Goal: Task Accomplishment & Management: Use online tool/utility

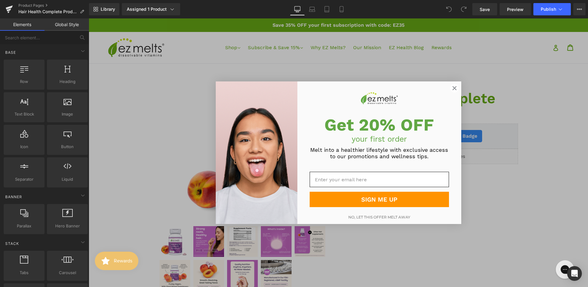
click at [452, 90] on circle "Close dialog" at bounding box center [454, 88] width 8 height 8
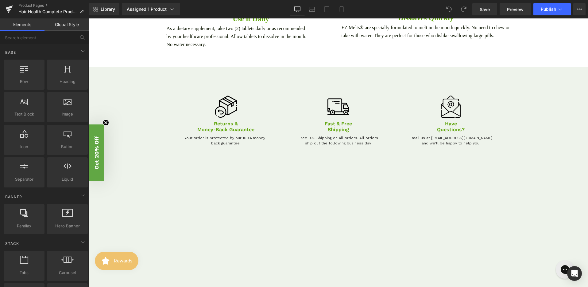
scroll to position [1190, 0]
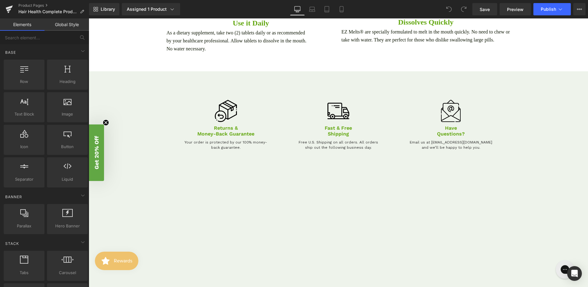
click at [328, 186] on div "Image Returns & Money-Back Guarantee Text Block Your order is protected by our …" at bounding box center [338, 177] width 368 height 195
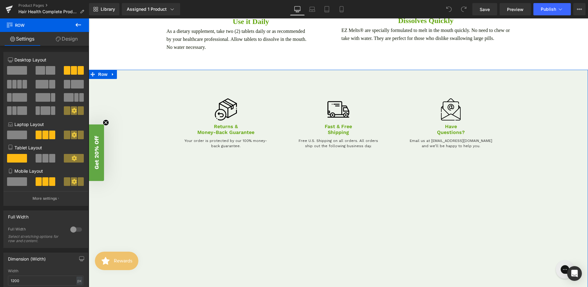
click at [138, 168] on div "Image Returns & Money-Back Guarantee Text Block Your order is protected by our …" at bounding box center [338, 176] width 499 height 195
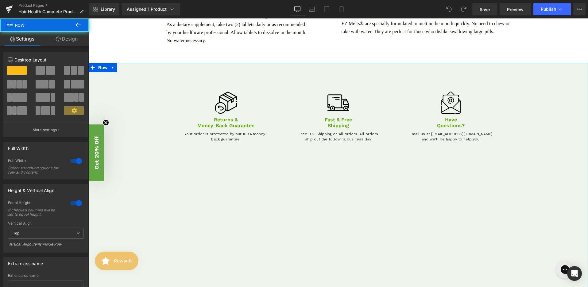
click at [140, 167] on div "Image Returns & Money-Back Guarantee Text Block Your order is protected by our …" at bounding box center [338, 169] width 499 height 195
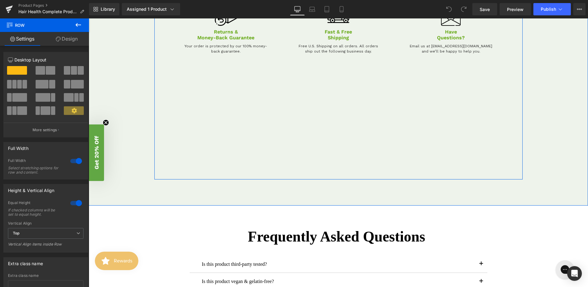
scroll to position [1291, 0]
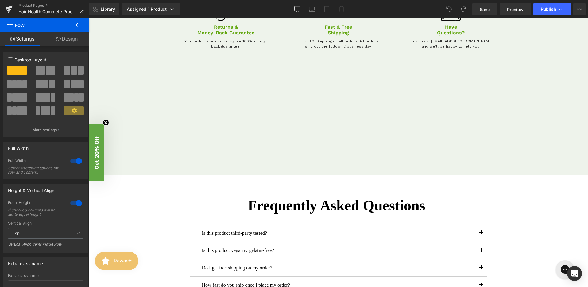
drag, startPoint x: 135, startPoint y: 203, endPoint x: 145, endPoint y: 179, distance: 25.2
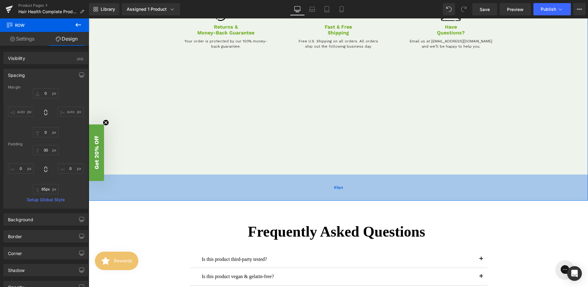
drag, startPoint x: 144, startPoint y: 176, endPoint x: 146, endPoint y: 200, distance: 24.9
click at [146, 200] on div "85px" at bounding box center [338, 187] width 499 height 26
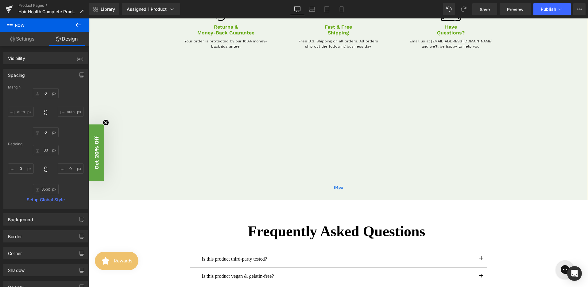
type input "84px"
click at [194, 153] on div "Image Returns & Money-Back Guarantee Text Block Your order is protected by our …" at bounding box center [338, 76] width 368 height 195
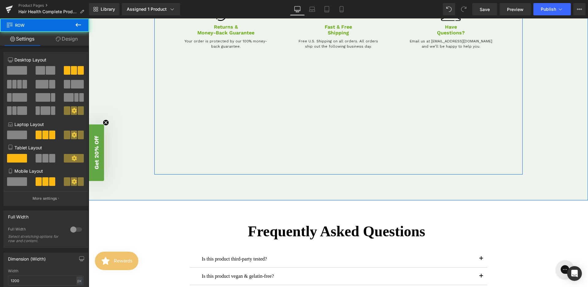
click at [188, 158] on div "Image Returns & Money-Back Guarantee Text Block Your order is protected by our …" at bounding box center [338, 76] width 368 height 195
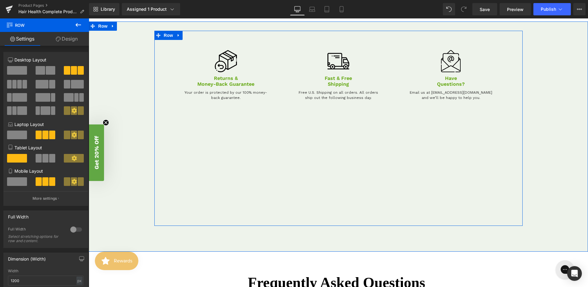
scroll to position [1239, 0]
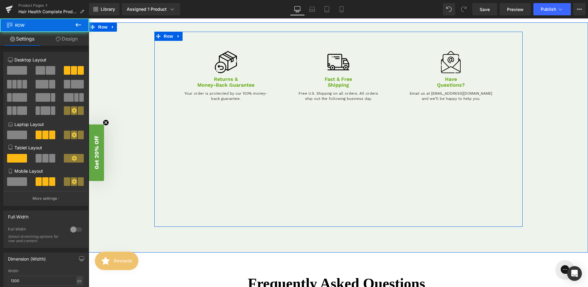
click at [303, 203] on div "Image Returns & Money-Back Guarantee Text Block Your order is protected by our …" at bounding box center [338, 129] width 368 height 195
click at [307, 219] on div "Image Returns & Money-Back Guarantee Text Block Your order is protected by our …" at bounding box center [338, 129] width 368 height 195
drag, startPoint x: 307, startPoint y: 228, endPoint x: 310, endPoint y: 144, distance: 84.1
click at [309, 150] on div "Image Returns & Money-Back Guarantee Text Block Your order is protected by our …" at bounding box center [338, 129] width 368 height 195
click at [310, 144] on div "Image Returns & Money-Back Guarantee Text Block Your order is protected by our …" at bounding box center [338, 129] width 368 height 195
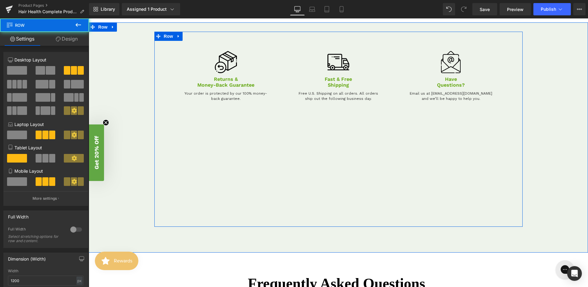
click at [302, 112] on div "Image Returns & Money-Back Guarantee Text Block Your order is protected by our …" at bounding box center [338, 129] width 368 height 195
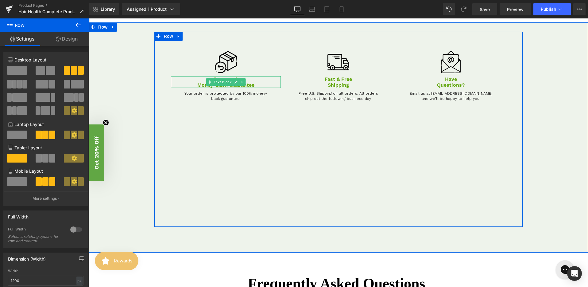
click at [276, 83] on p "Returns & Money-Back Guarantee" at bounding box center [226, 82] width 110 height 12
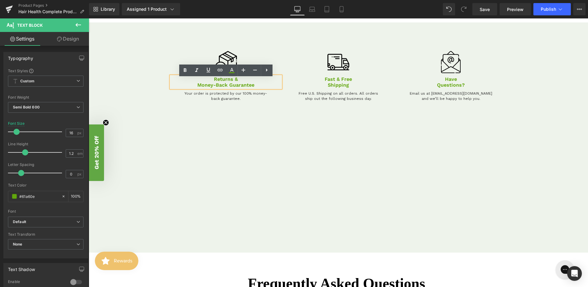
click at [89, 18] on div at bounding box center [89, 18] width 0 height 0
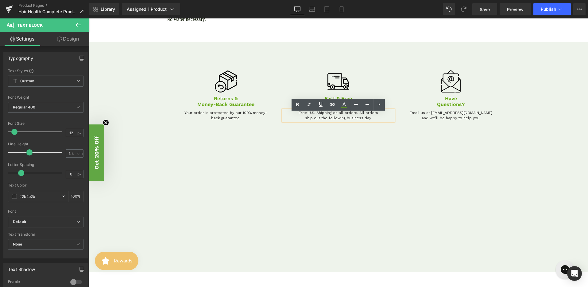
scroll to position [1211, 0]
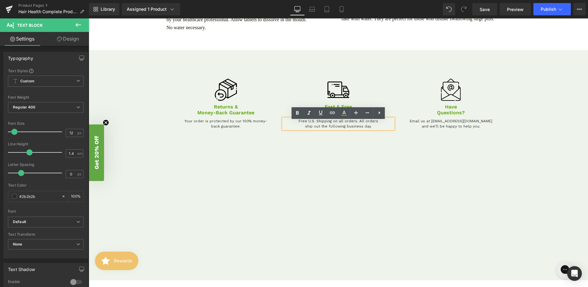
click at [107, 90] on div "Image Returns & Money-Back Guarantee Text Block Your order is protected by our …" at bounding box center [338, 156] width 499 height 195
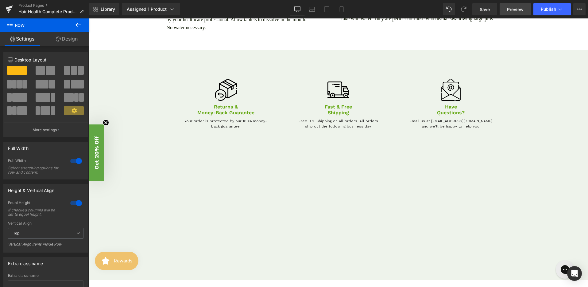
click at [506, 7] on link "Preview" at bounding box center [515, 9] width 31 height 12
click at [578, 9] on icon at bounding box center [579, 9] width 5 height 5
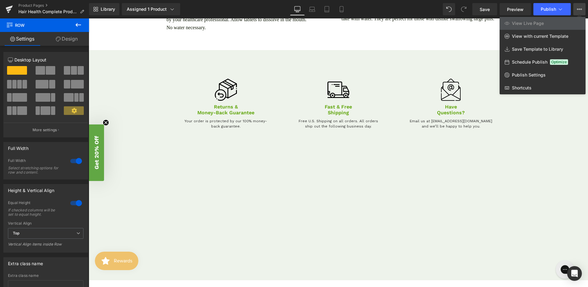
drag, startPoint x: 339, startPoint y: 9, endPoint x: 353, endPoint y: 17, distance: 15.9
click at [339, 9] on icon at bounding box center [341, 9] width 6 height 6
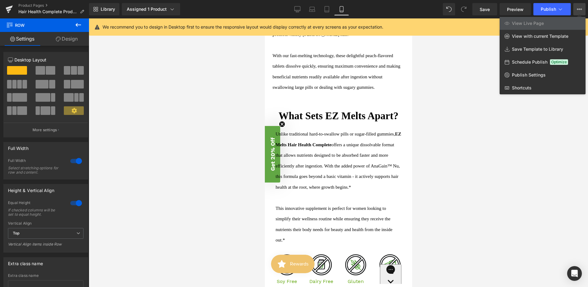
scroll to position [1815, 0]
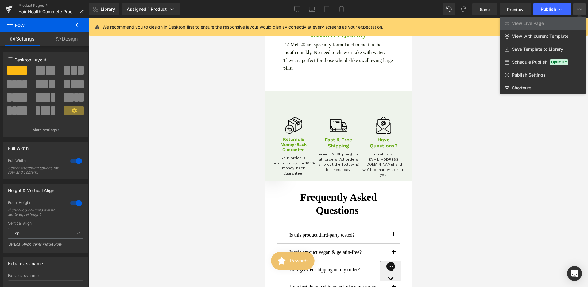
click at [489, 176] on div at bounding box center [338, 152] width 499 height 268
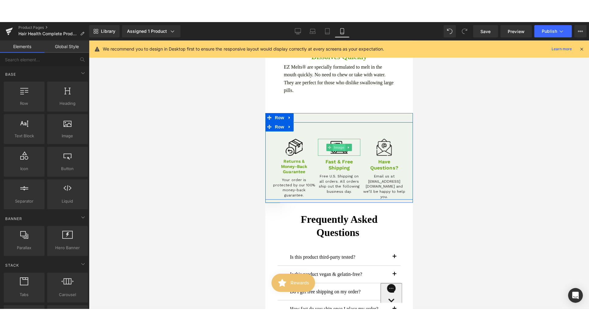
scroll to position [1820, 0]
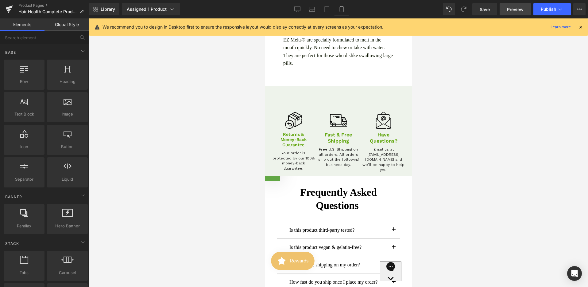
click at [512, 7] on span "Preview" at bounding box center [515, 9] width 17 height 6
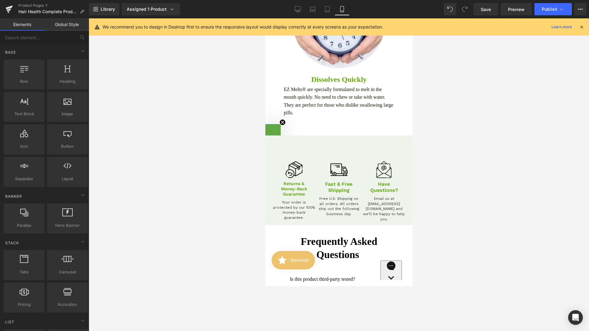
scroll to position [1767, 0]
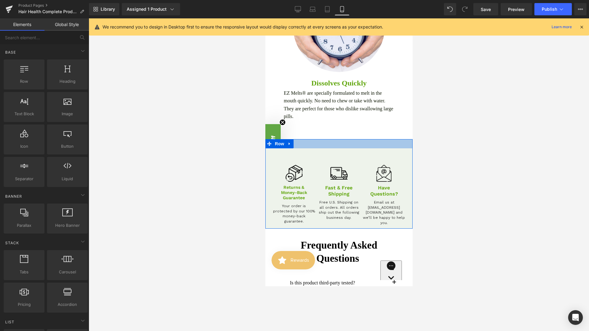
click at [352, 149] on div at bounding box center [338, 143] width 147 height 9
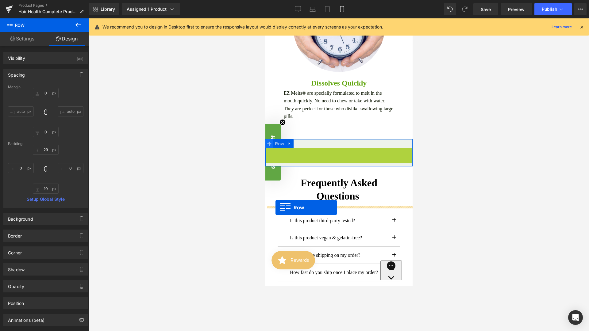
drag, startPoint x: 275, startPoint y: 210, endPoint x: 265, endPoint y: 203, distance: 12.1
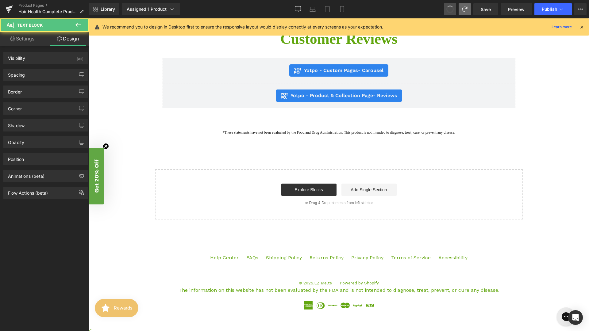
click at [462, 12] on span at bounding box center [465, 9] width 12 height 12
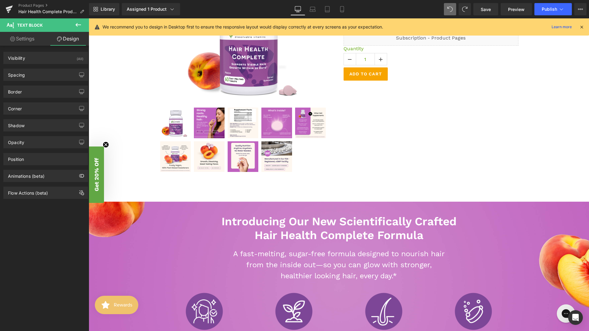
scroll to position [0, 0]
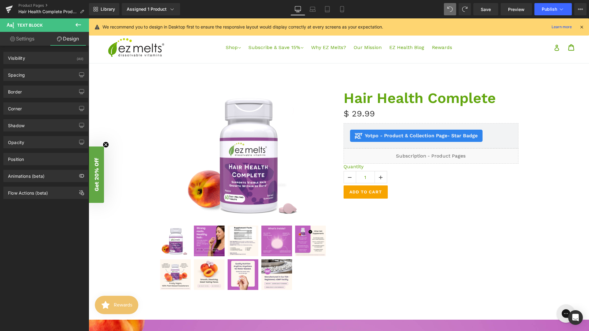
drag, startPoint x: 329, startPoint y: 10, endPoint x: 93, endPoint y: 104, distance: 253.8
click at [329, 10] on icon at bounding box center [327, 9] width 6 height 6
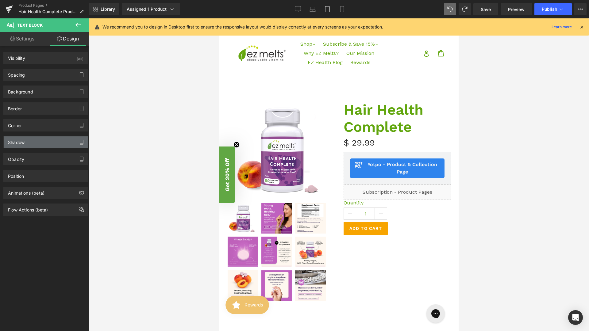
scroll to position [499, 0]
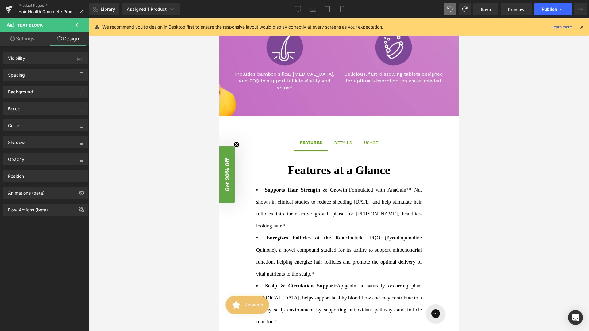
drag, startPoint x: 238, startPoint y: 189, endPoint x: 460, endPoint y: 205, distance: 223.4
click at [466, 204] on div at bounding box center [339, 174] width 501 height 313
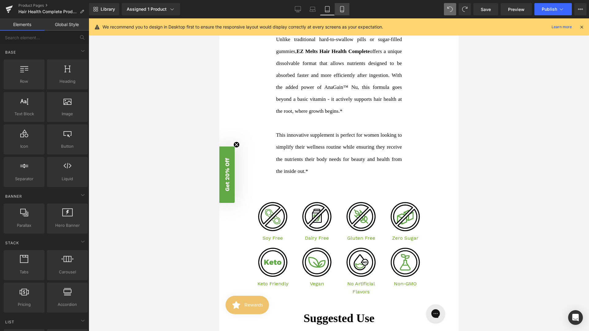
scroll to position [1205, 0]
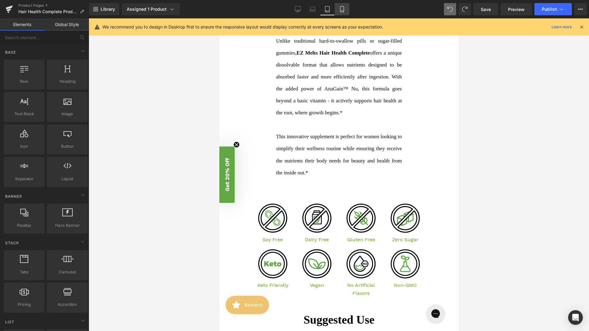
click at [341, 9] on icon at bounding box center [342, 9] width 6 height 6
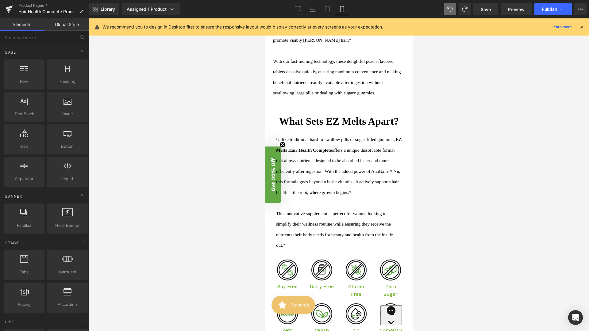
scroll to position [1502, 0]
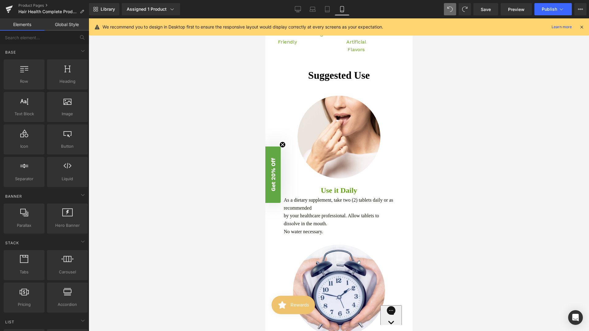
click at [434, 190] on div at bounding box center [339, 174] width 501 height 313
drag, startPoint x: 472, startPoint y: 127, endPoint x: 449, endPoint y: 130, distance: 23.2
click at [472, 127] on div at bounding box center [339, 174] width 501 height 313
drag, startPoint x: 394, startPoint y: 127, endPoint x: 406, endPoint y: 119, distance: 14.1
click at [265, 18] on div at bounding box center [265, 18] width 0 height 0
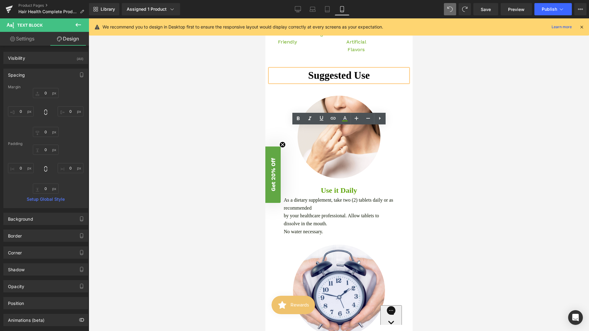
click at [454, 145] on div at bounding box center [339, 174] width 501 height 313
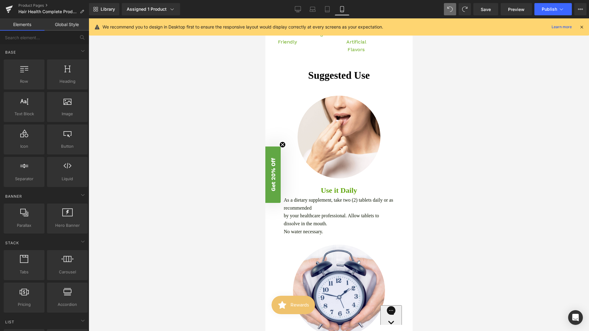
click at [582, 26] on icon at bounding box center [582, 27] width 6 height 6
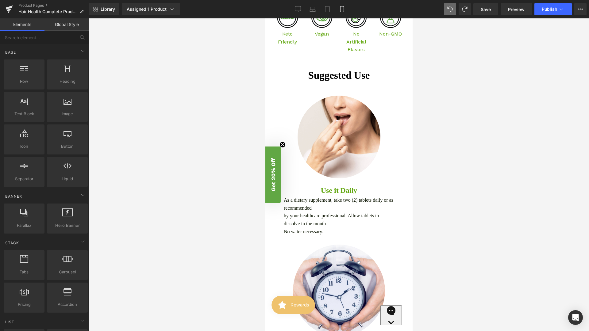
click at [465, 137] on div at bounding box center [339, 174] width 501 height 313
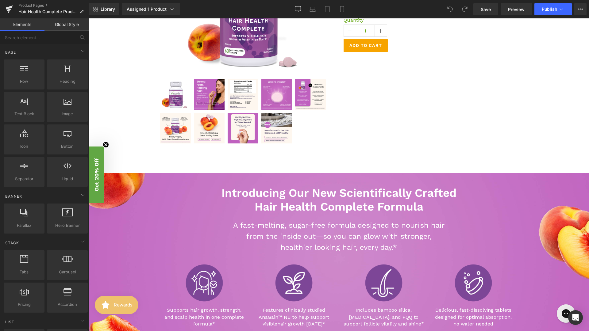
scroll to position [147, 0]
click at [344, 11] on icon at bounding box center [342, 9] width 6 height 6
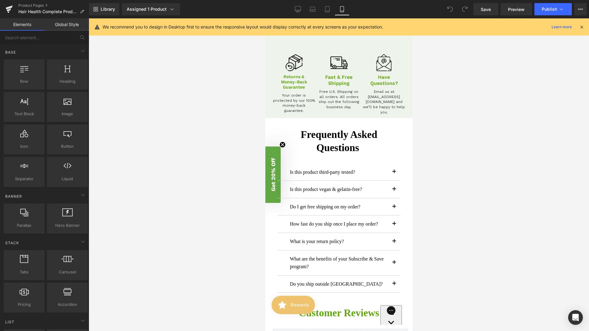
scroll to position [1881, 0]
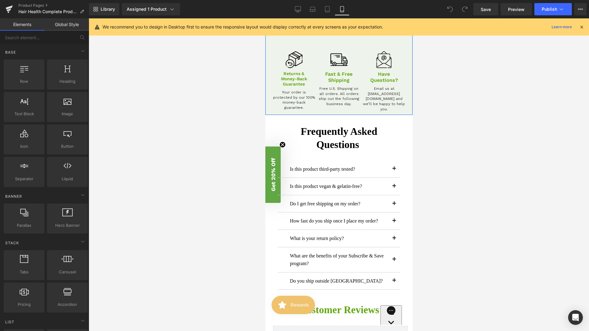
click at [319, 87] on div "Image Returns & Money-Back Guarantee Text Block Your order is protected by our …" at bounding box center [338, 70] width 147 height 90
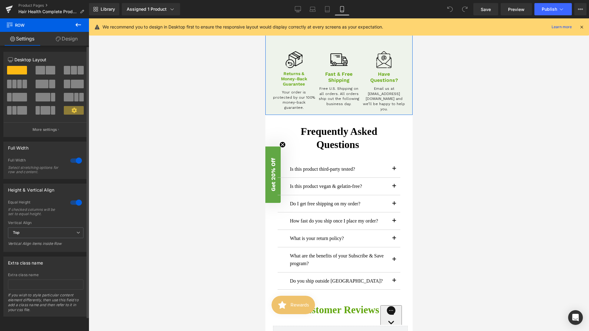
scroll to position [3, 0]
drag, startPoint x: 63, startPoint y: 40, endPoint x: 54, endPoint y: 71, distance: 32.1
click at [63, 40] on link "Design" at bounding box center [66, 39] width 44 height 14
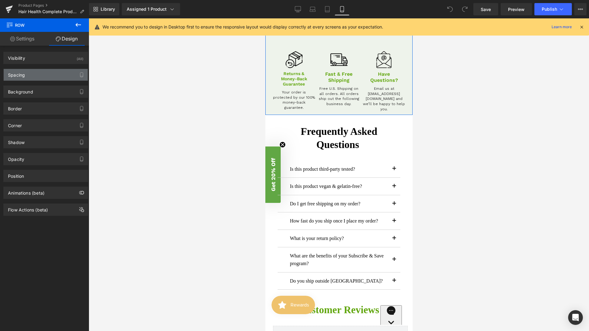
type input "0"
type input "30"
type input "0"
type input "10"
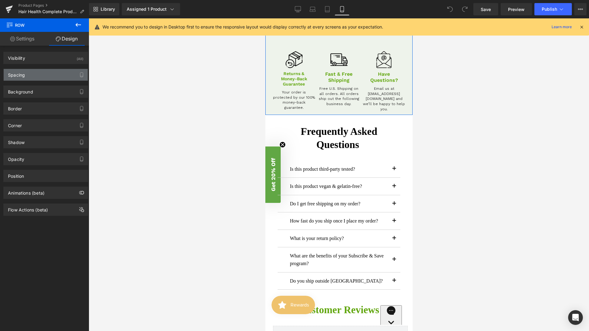
type input "0"
click at [45, 79] on div "Spacing" at bounding box center [46, 75] width 84 height 12
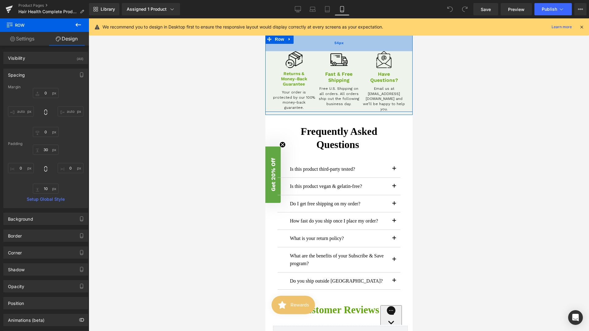
click at [276, 51] on div "54px" at bounding box center [338, 43] width 147 height 17
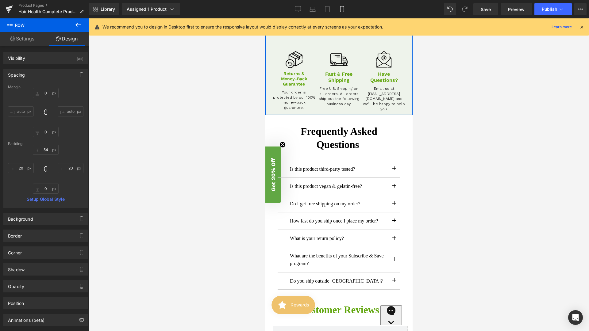
click at [318, 90] on div "Image Returns & Money-Back Guarantee Text Block Your order is protected by our …" at bounding box center [338, 70] width 147 height 90
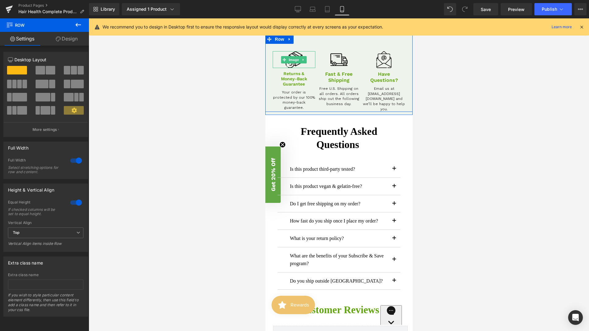
click at [307, 68] on div at bounding box center [294, 59] width 43 height 17
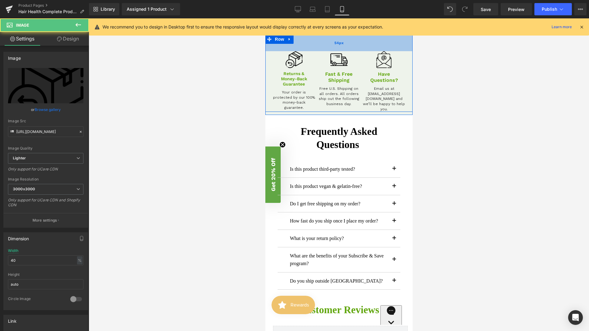
click at [317, 51] on div "54px" at bounding box center [338, 43] width 147 height 17
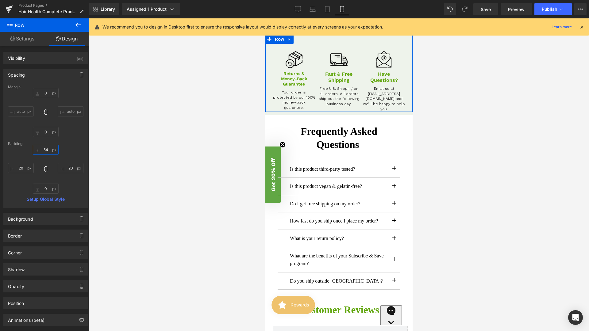
click at [44, 150] on input "54" at bounding box center [46, 150] width 26 height 10
click at [44, 149] on input "54" at bounding box center [46, 150] width 26 height 10
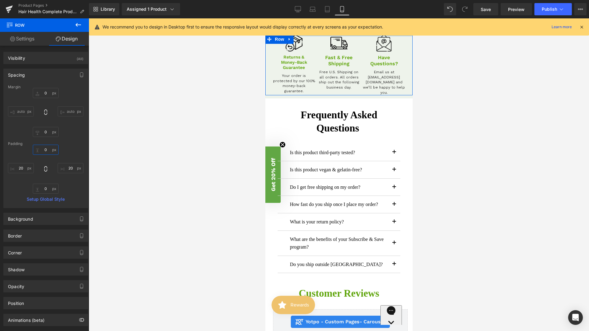
click at [45, 149] on input "0" at bounding box center [46, 150] width 26 height 10
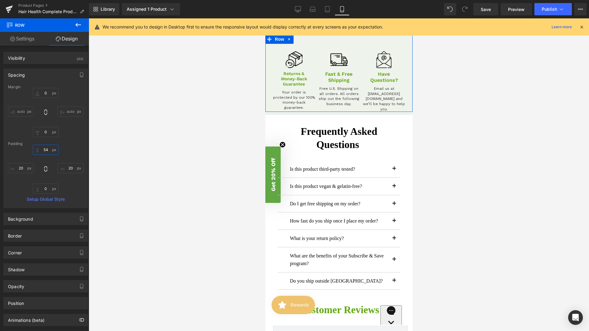
type input "54"
click at [44, 189] on input "0" at bounding box center [46, 189] width 26 height 10
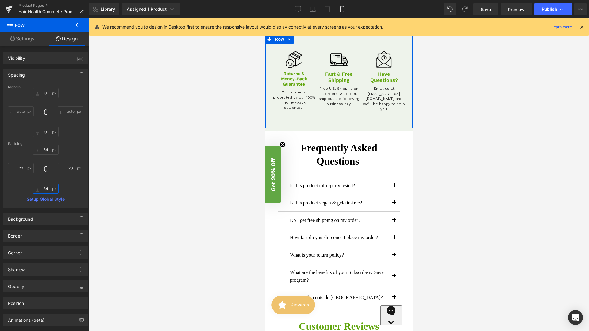
type input "54"
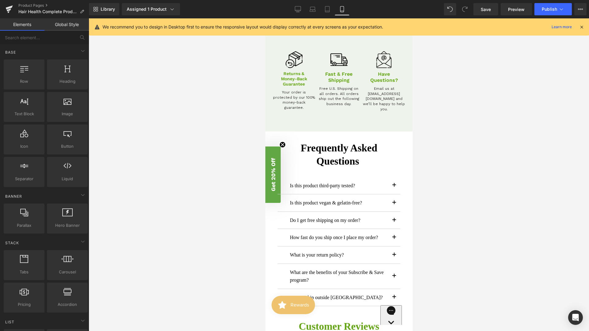
click at [192, 215] on div at bounding box center [339, 174] width 501 height 313
drag, startPoint x: 470, startPoint y: 243, endPoint x: 469, endPoint y: 245, distance: 3.3
click at [471, 242] on div at bounding box center [339, 174] width 501 height 313
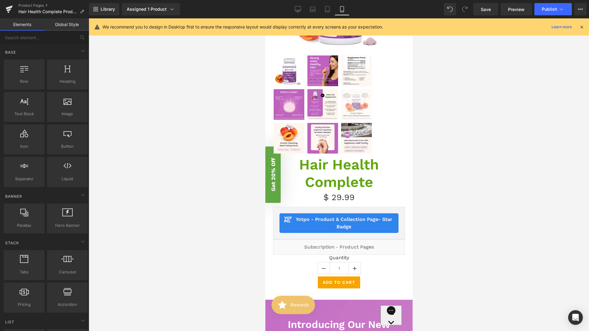
scroll to position [0, 0]
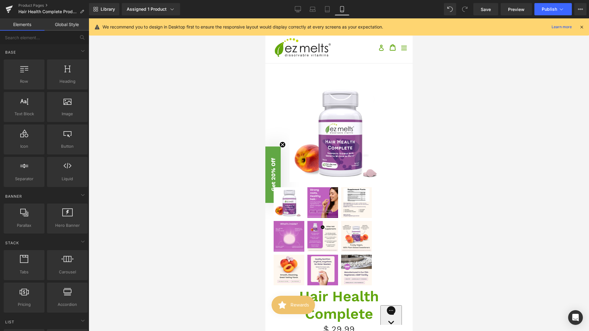
click at [471, 10] on span at bounding box center [465, 9] width 12 height 12
click at [489, 8] on span "Save" at bounding box center [486, 9] width 10 height 6
click at [546, 10] on span "Publish" at bounding box center [549, 9] width 15 height 5
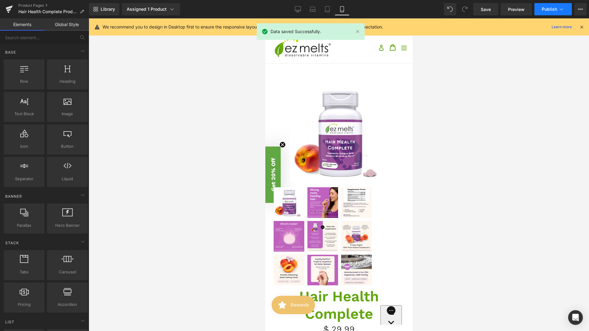
click at [547, 9] on span "Publish" at bounding box center [549, 9] width 15 height 5
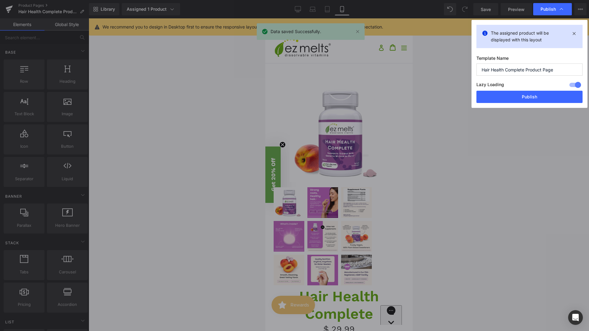
click at [517, 97] on button "Publish" at bounding box center [530, 97] width 106 height 12
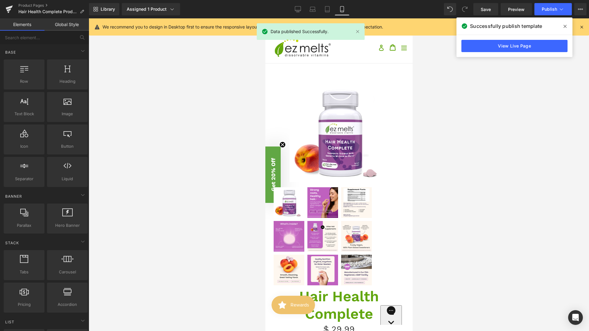
click at [550, 41] on link "View Live Page" at bounding box center [515, 46] width 106 height 12
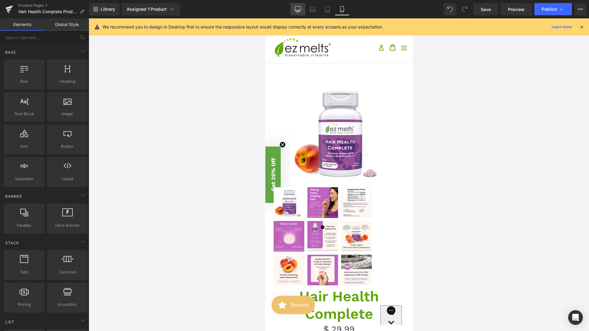
drag, startPoint x: 295, startPoint y: 7, endPoint x: 299, endPoint y: 8, distance: 4.6
click at [295, 7] on icon at bounding box center [298, 9] width 6 height 6
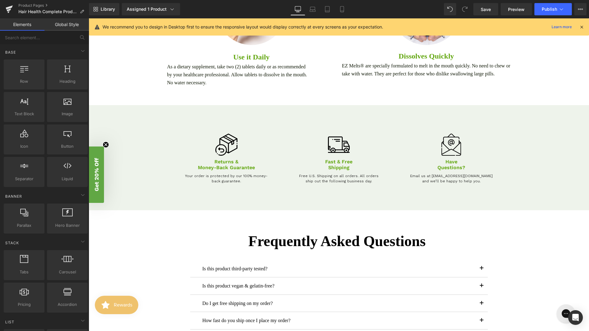
scroll to position [1154, 0]
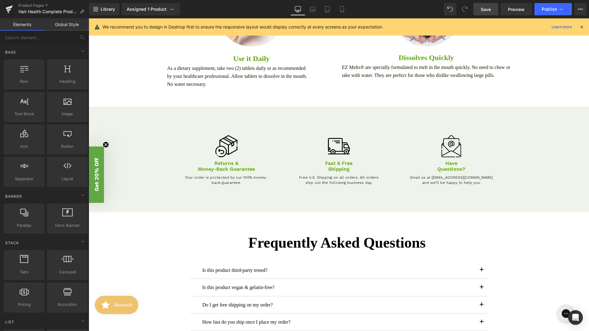
click at [485, 10] on span "Save" at bounding box center [486, 9] width 10 height 6
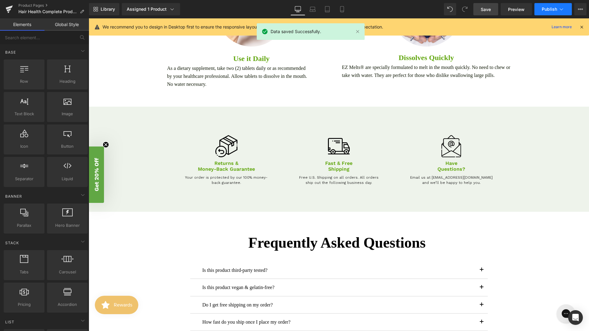
click at [554, 8] on span "Publish" at bounding box center [549, 9] width 15 height 5
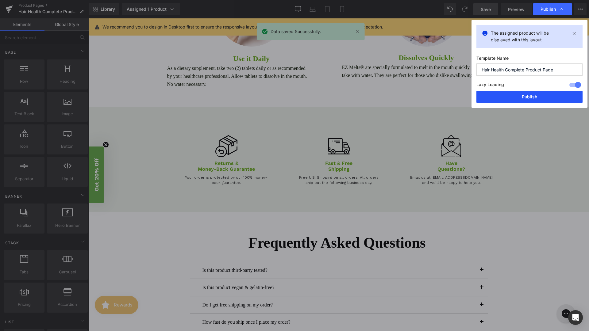
click at [527, 98] on button "Publish" at bounding box center [530, 97] width 106 height 12
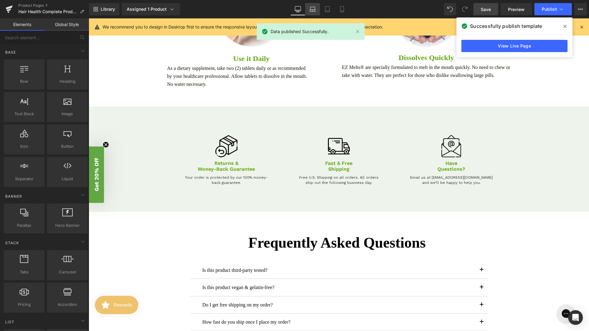
click at [312, 11] on icon at bounding box center [313, 11] width 6 height 2
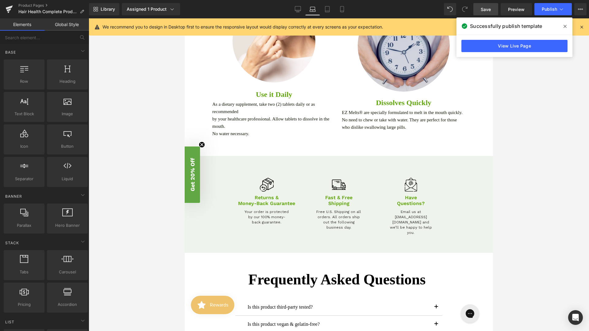
scroll to position [1349, 0]
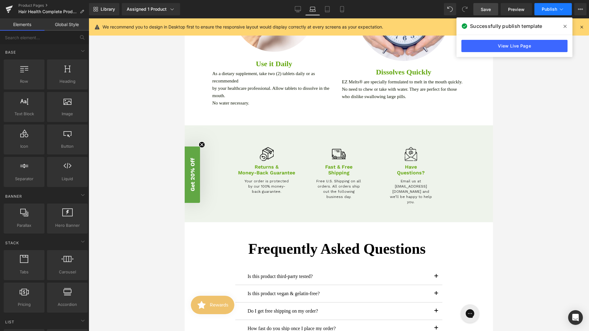
click at [543, 8] on span "Publish" at bounding box center [549, 9] width 15 height 5
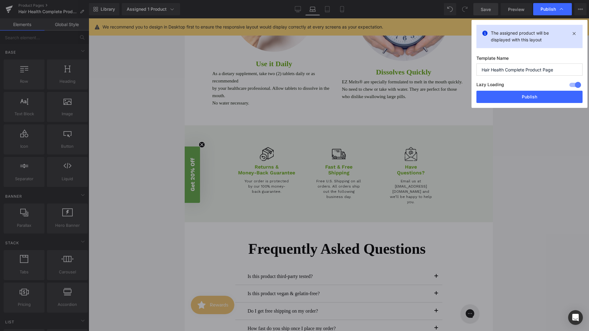
click at [508, 96] on button "Publish" at bounding box center [530, 97] width 106 height 12
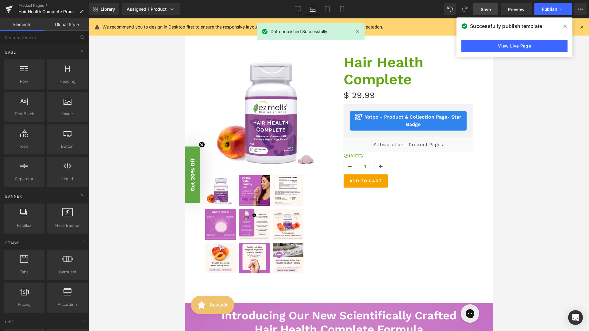
drag, startPoint x: 332, startPoint y: 7, endPoint x: 392, endPoint y: 16, distance: 61.5
click at [332, 7] on link "Tablet" at bounding box center [327, 9] width 15 height 12
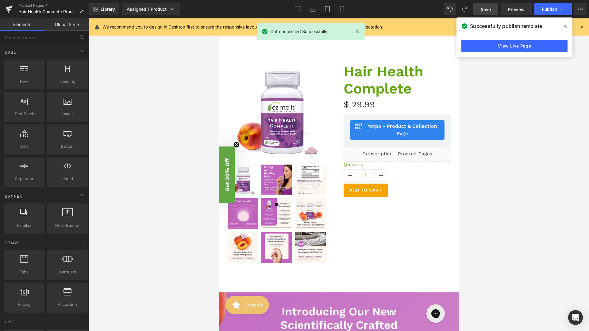
scroll to position [74, 0]
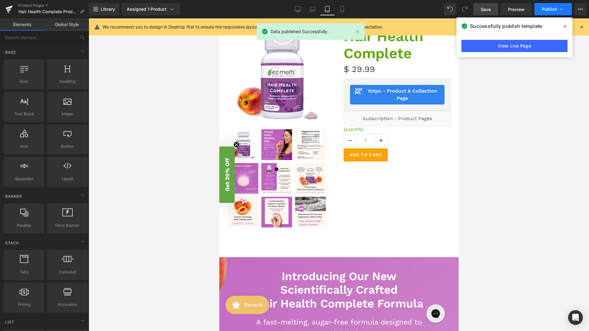
click at [544, 10] on span "Publish" at bounding box center [549, 9] width 15 height 5
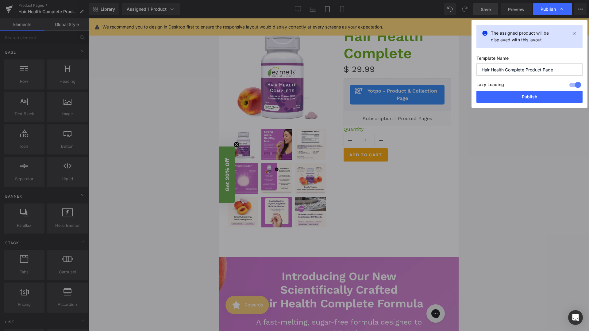
click at [515, 102] on button "Publish" at bounding box center [530, 97] width 106 height 12
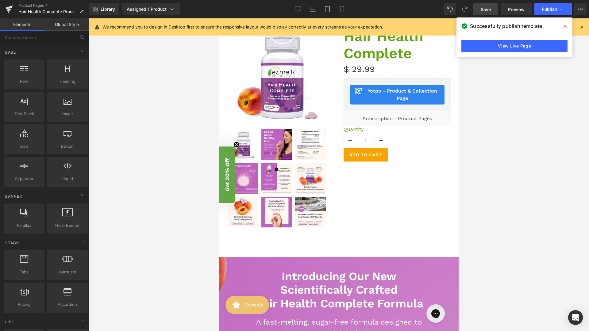
click at [134, 125] on div at bounding box center [339, 174] width 501 height 313
click at [40, 5] on link "Product Pages" at bounding box center [53, 5] width 71 height 5
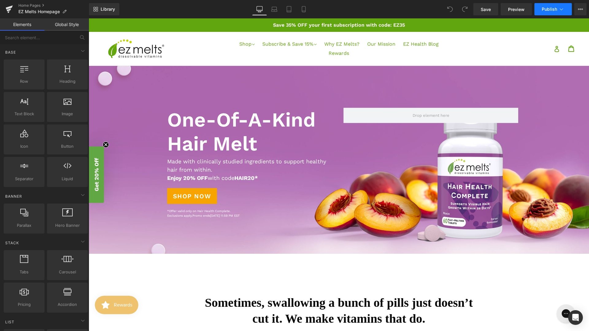
click at [560, 10] on icon at bounding box center [562, 9] width 6 height 6
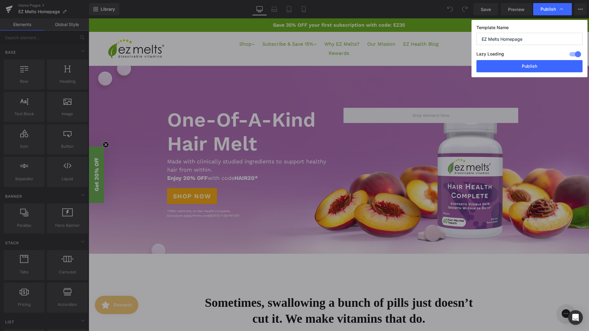
click at [526, 21] on div "Template Name EZ Melts Homepage Lazy Loading Build Upgrade plan to unlock Lazy …" at bounding box center [530, 48] width 116 height 57
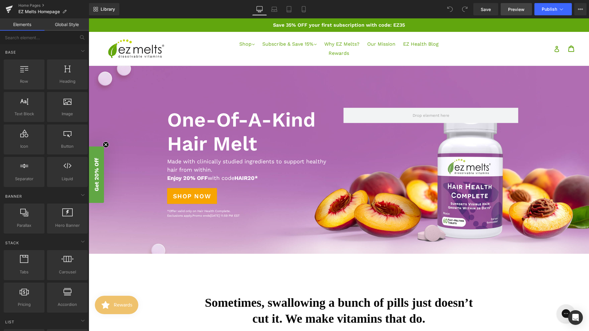
click at [520, 10] on span "Preview" at bounding box center [516, 9] width 17 height 6
click at [549, 9] on span "Publish" at bounding box center [549, 9] width 15 height 5
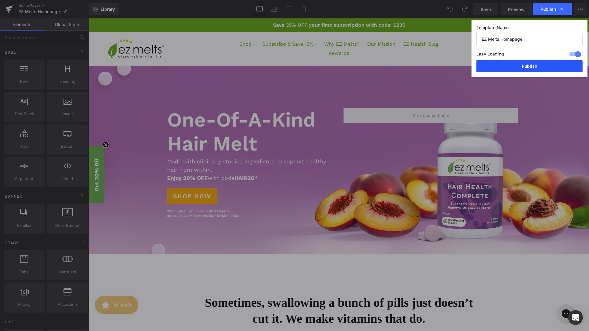
click at [536, 65] on button "Publish" at bounding box center [530, 66] width 106 height 12
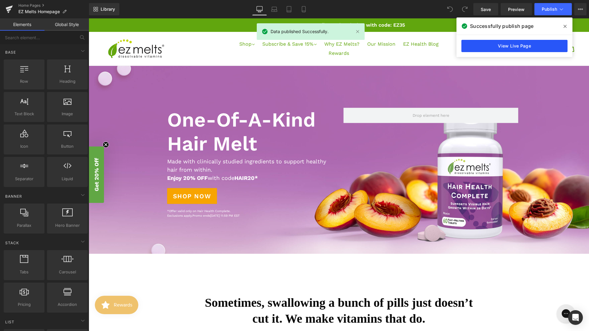
click at [548, 44] on link "View Live Page" at bounding box center [515, 46] width 106 height 12
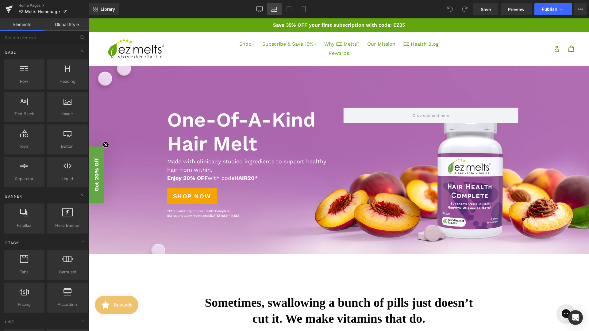
click at [275, 13] on link "Laptop" at bounding box center [274, 9] width 15 height 12
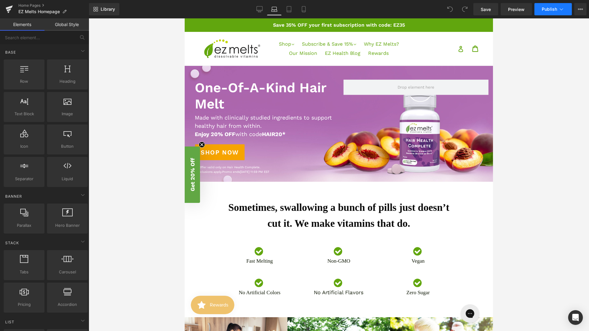
click at [541, 13] on button "Publish" at bounding box center [553, 9] width 37 height 12
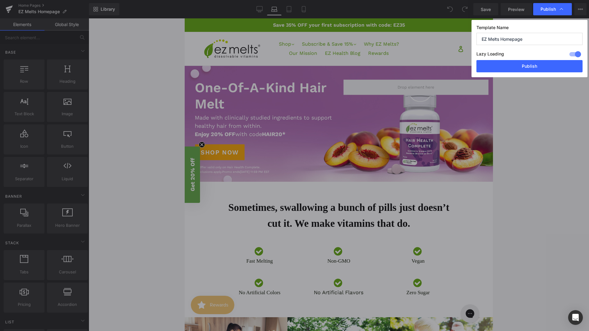
click at [530, 69] on button "Publish" at bounding box center [530, 66] width 106 height 12
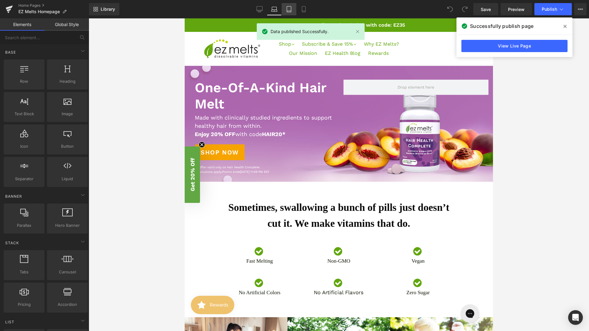
click at [290, 10] on icon at bounding box center [289, 9] width 6 height 6
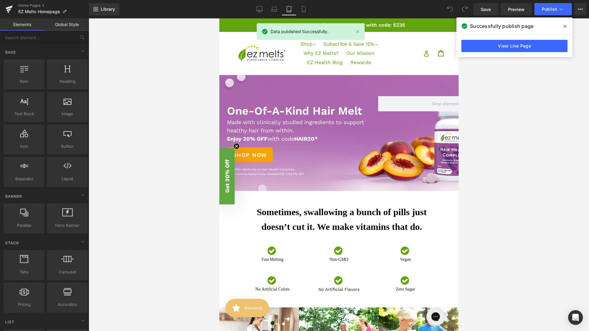
scroll to position [74, 0]
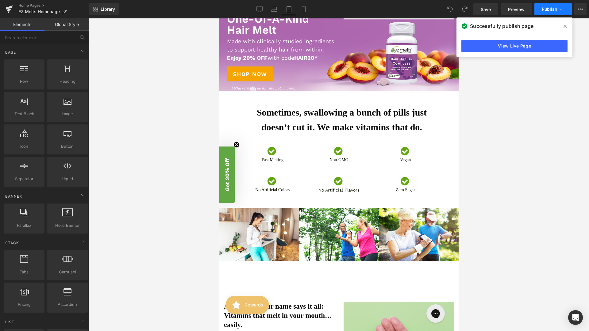
click at [550, 10] on span "Publish" at bounding box center [549, 9] width 15 height 5
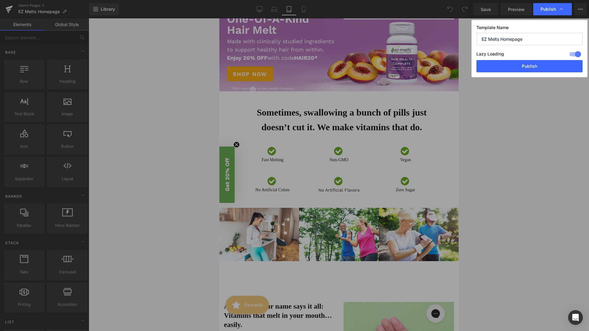
click at [530, 67] on button "Publish" at bounding box center [530, 66] width 106 height 12
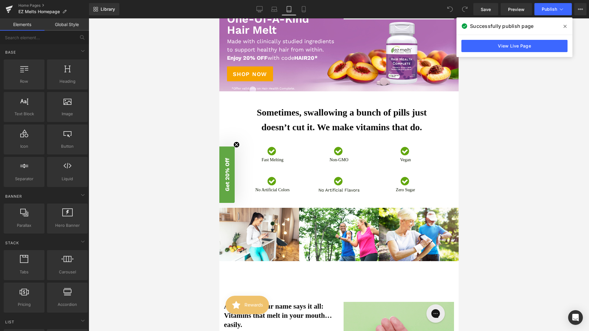
click at [565, 27] on icon at bounding box center [565, 26] width 3 height 5
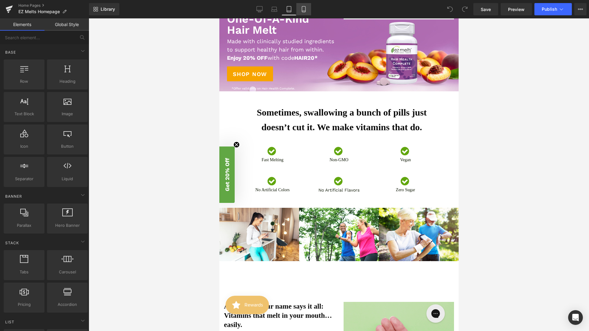
click at [309, 10] on link "Mobile" at bounding box center [303, 9] width 15 height 12
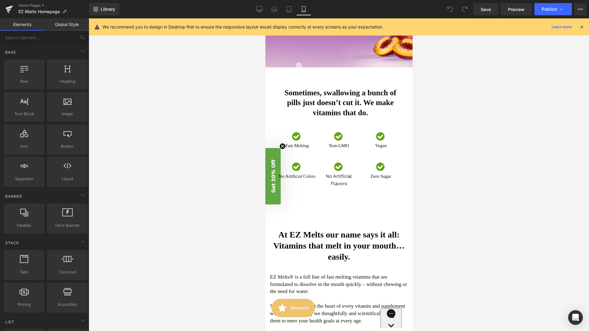
scroll to position [264, 0]
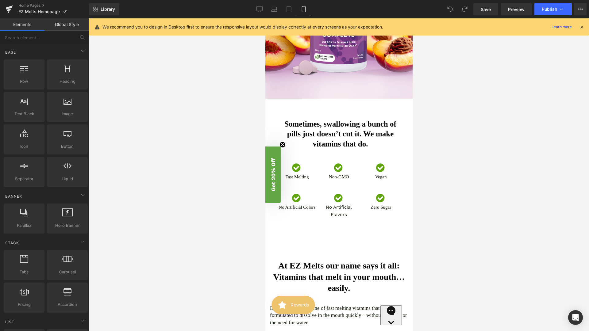
click at [439, 111] on div at bounding box center [339, 174] width 501 height 313
click at [579, 27] on icon at bounding box center [582, 27] width 6 height 6
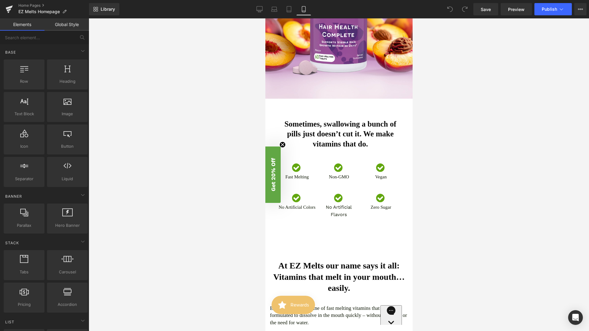
click at [422, 115] on div at bounding box center [339, 174] width 501 height 313
click at [423, 114] on div at bounding box center [339, 174] width 501 height 313
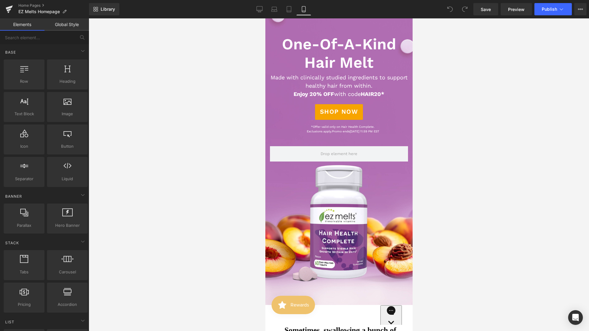
scroll to position [71, 0]
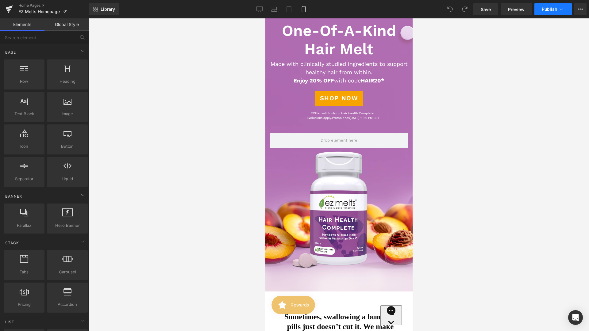
click at [552, 11] on span "Publish" at bounding box center [549, 9] width 15 height 5
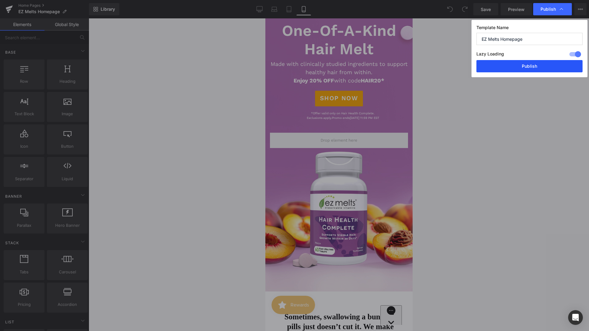
click at [522, 62] on button "Publish" at bounding box center [530, 66] width 106 height 12
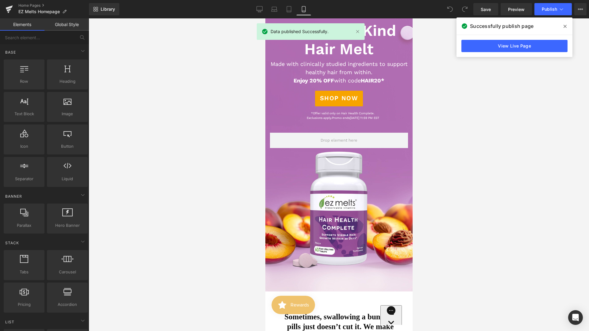
click at [171, 86] on div at bounding box center [339, 174] width 501 height 313
